Goal: Find specific page/section: Find specific page/section

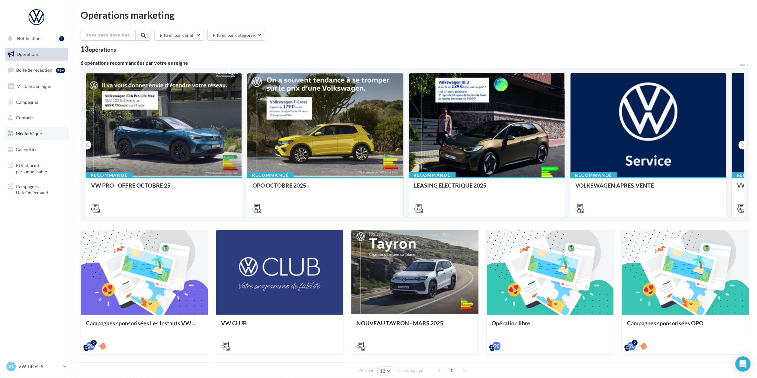
click at [29, 134] on span "Médiathèque" at bounding box center [29, 133] width 26 height 5
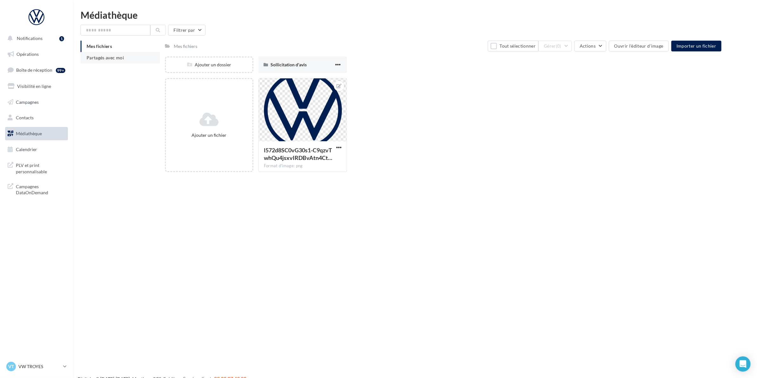
click at [93, 59] on span "Partagés avec moi" at bounding box center [105, 57] width 37 height 5
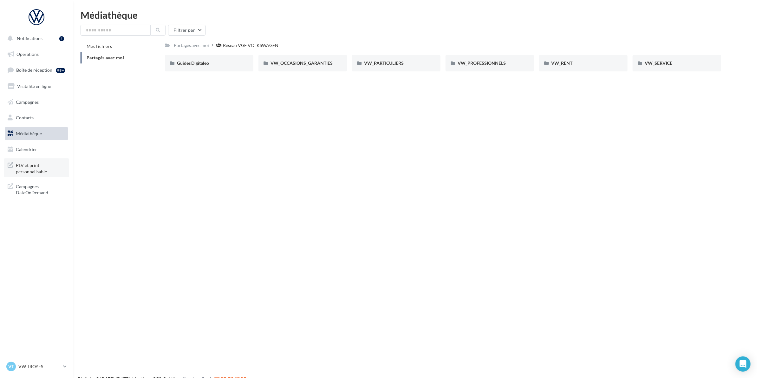
click at [39, 173] on span "PLV et print personnalisable" at bounding box center [40, 168] width 49 height 14
click at [28, 19] on div at bounding box center [36, 17] width 51 height 16
click at [34, 19] on div at bounding box center [36, 17] width 51 height 16
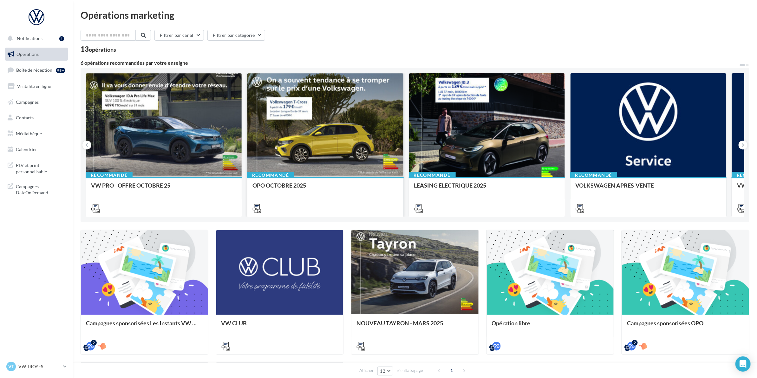
click at [312, 144] on div at bounding box center [325, 125] width 156 height 104
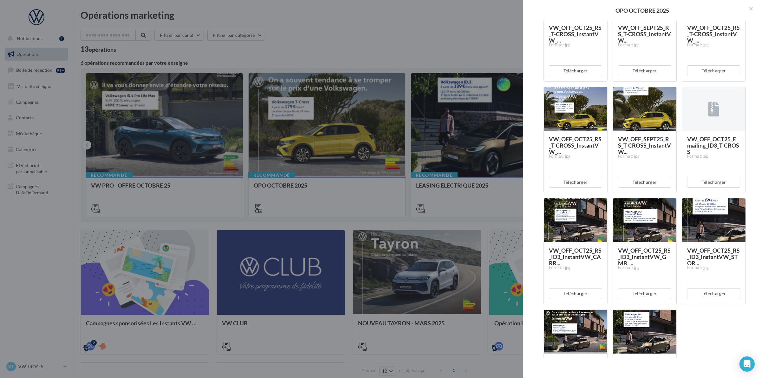
scroll to position [634, 0]
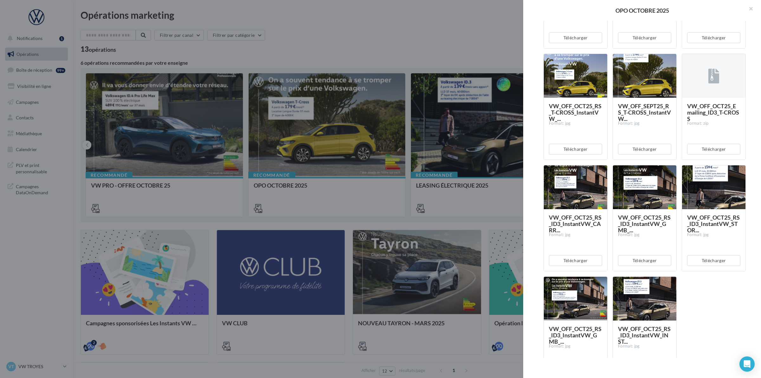
click at [404, 31] on div at bounding box center [380, 189] width 761 height 378
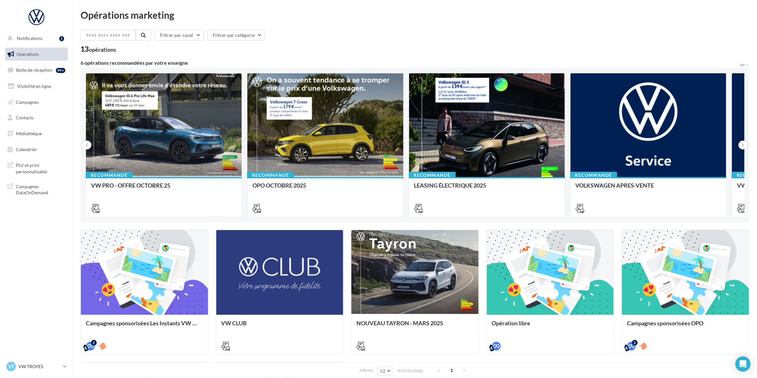
click at [455, 38] on div "Filtrer par canal Filtrer par catégorie" at bounding box center [415, 36] width 669 height 13
click at [283, 156] on div at bounding box center [325, 125] width 156 height 104
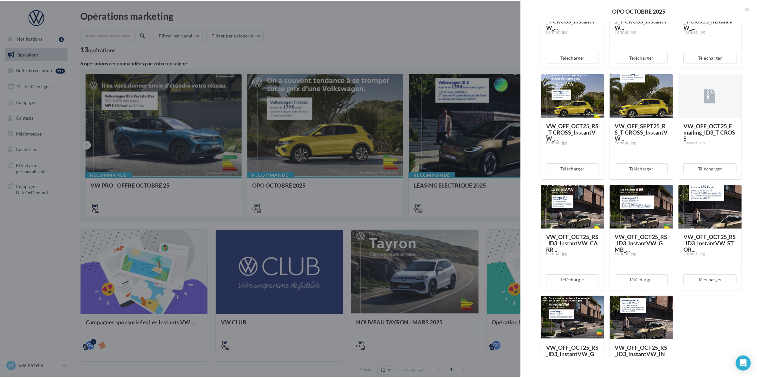
scroll to position [668, 0]
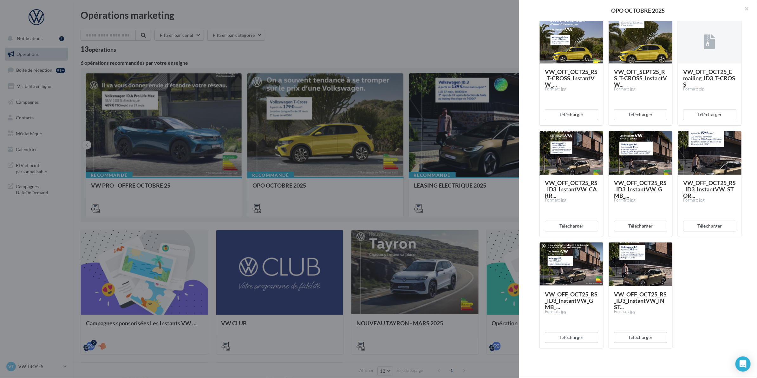
click at [331, 45] on div at bounding box center [378, 189] width 757 height 378
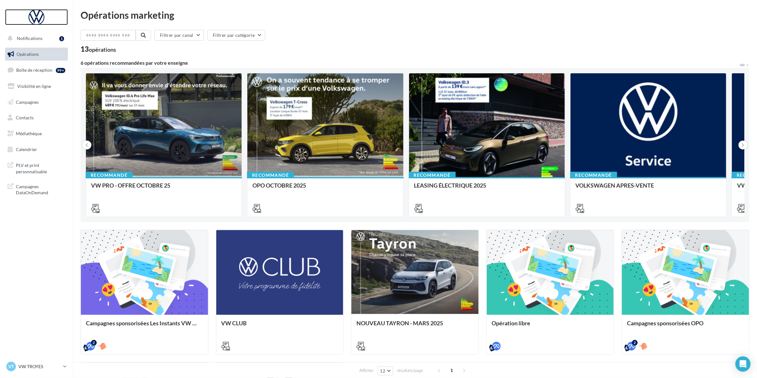
click at [33, 14] on div at bounding box center [36, 17] width 51 height 16
